Goal: Task Accomplishment & Management: Manage account settings

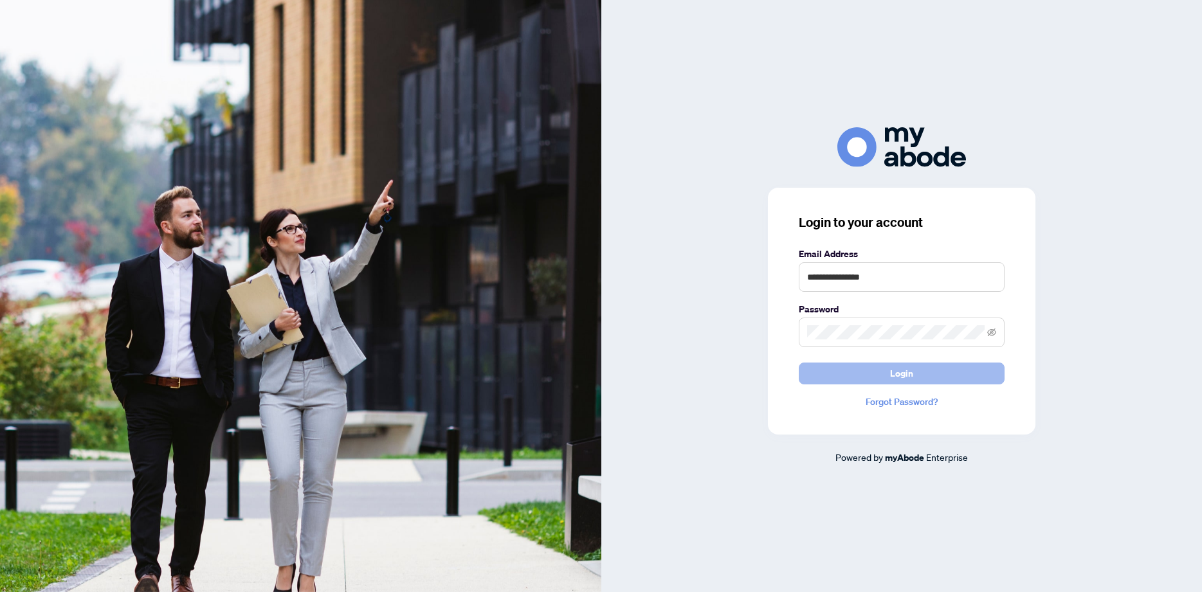
click at [914, 366] on button "Login" at bounding box center [902, 374] width 206 height 22
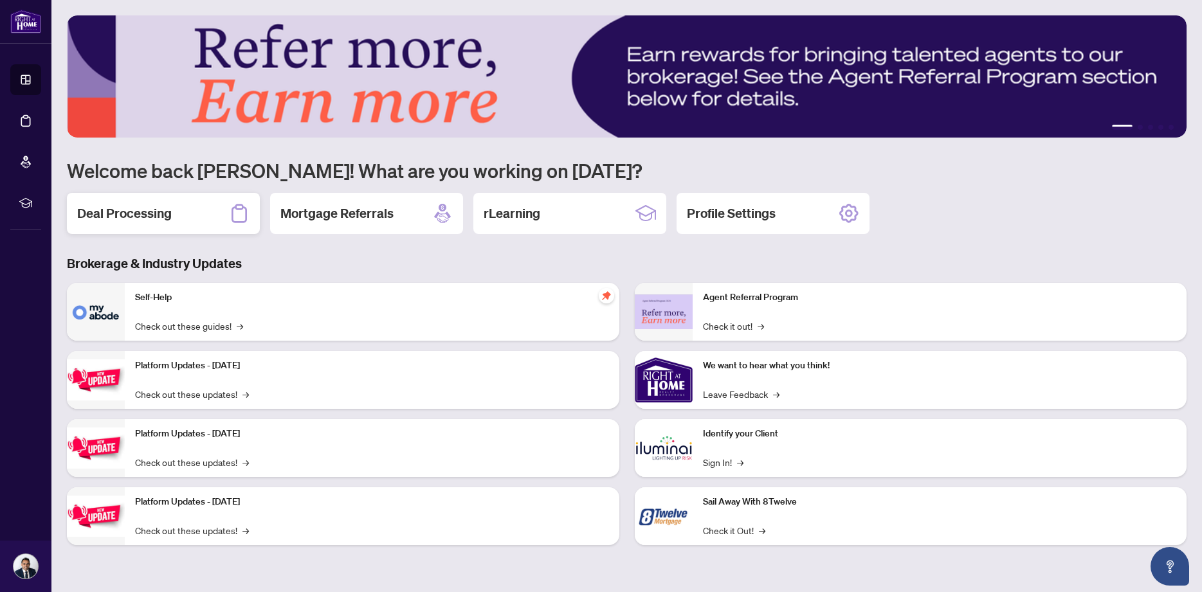
click at [139, 210] on h2 "Deal Processing" at bounding box center [124, 214] width 95 height 18
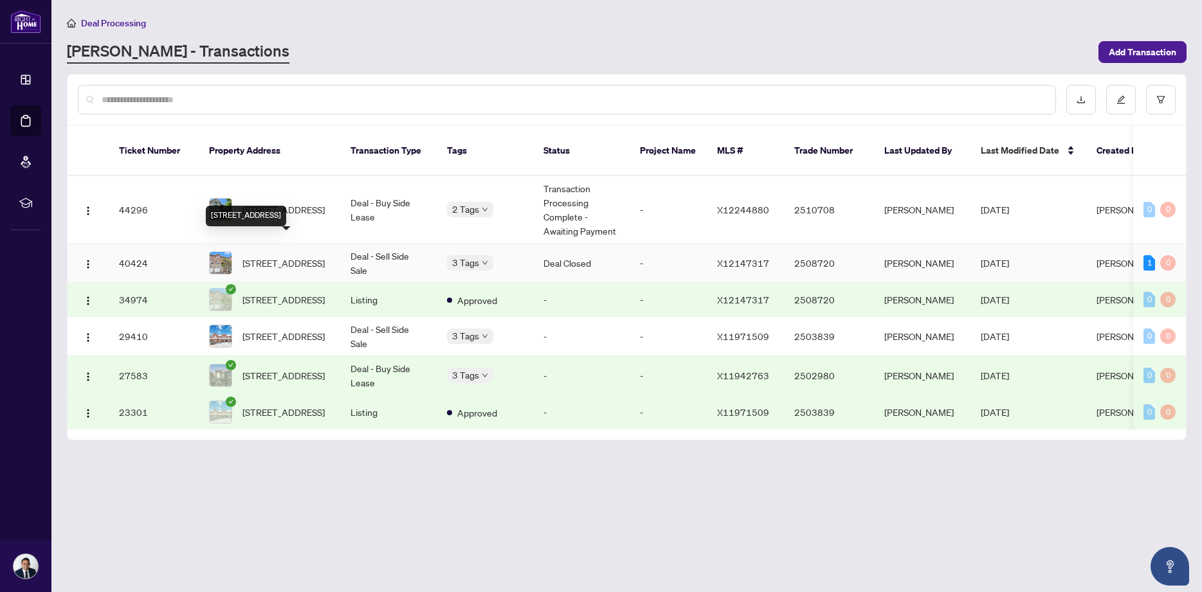
click at [278, 256] on span "72 Jenscott Private, Ottawa, Ontario K2C 0E4, Canada" at bounding box center [283, 263] width 82 height 14
